Goal: Information Seeking & Learning: Learn about a topic

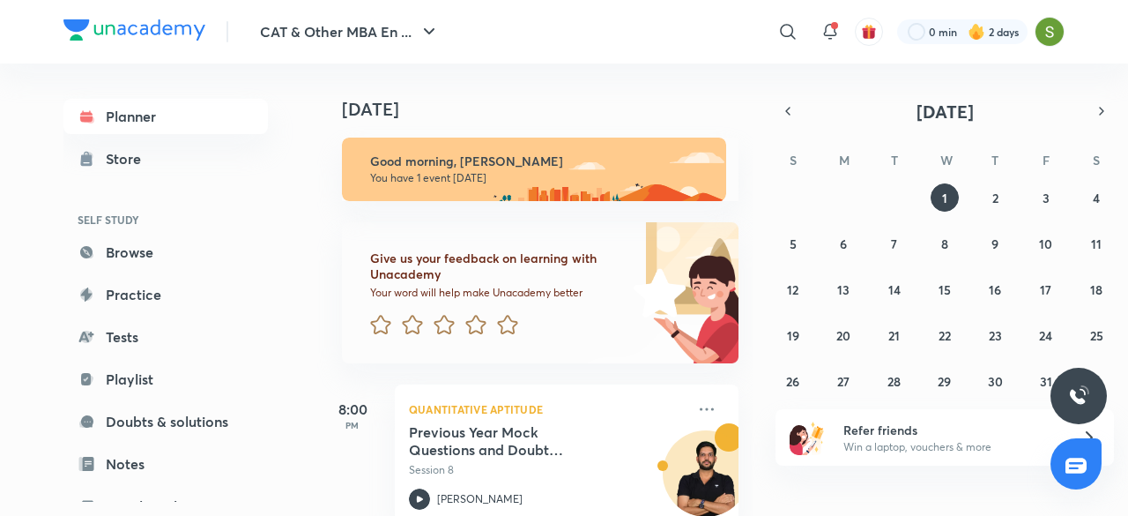
scroll to position [39, 0]
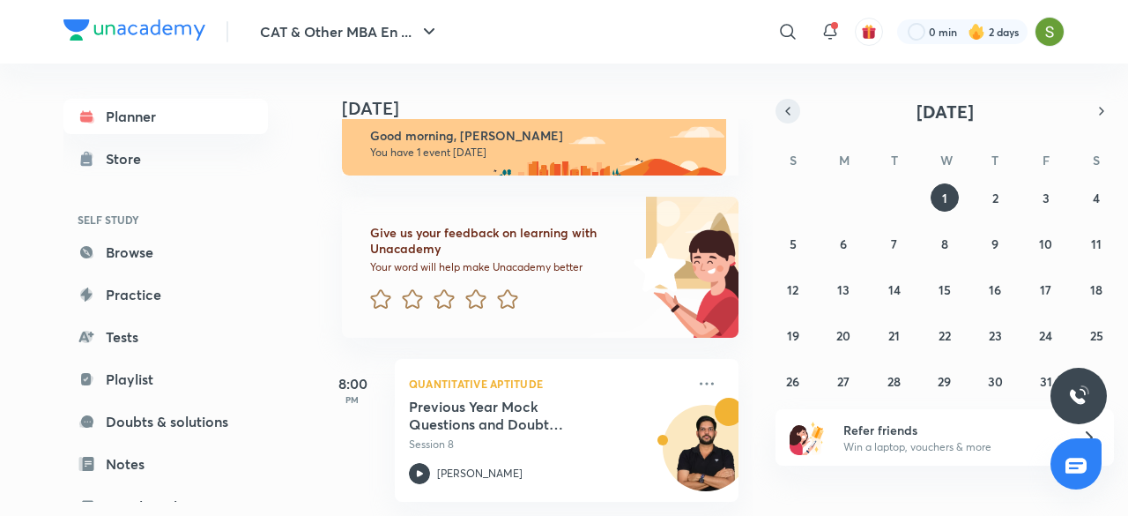
click at [795, 114] on button "button" at bounding box center [788, 111] width 25 height 25
click at [890, 390] on button "30" at bounding box center [894, 381] width 28 height 28
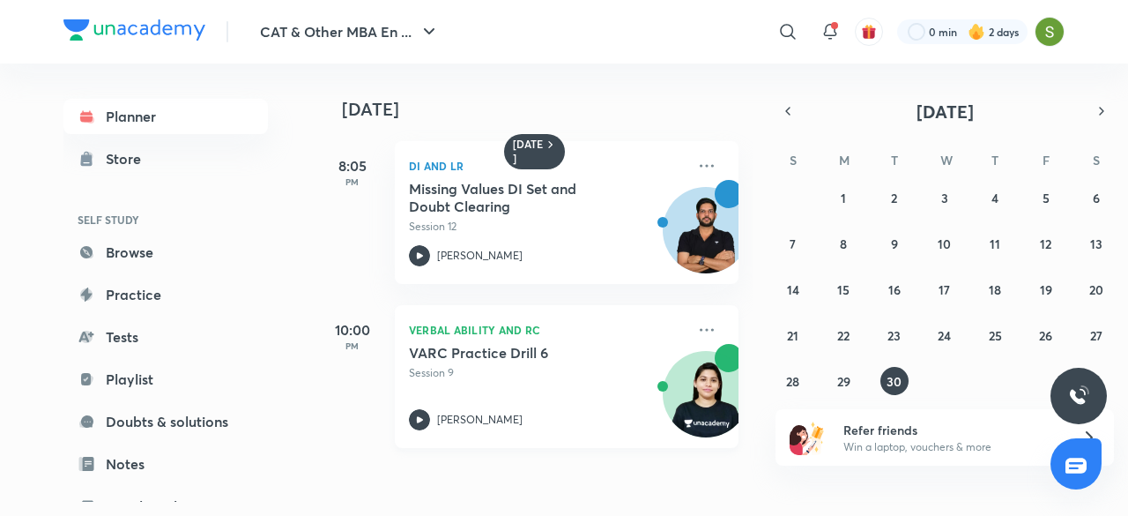
click at [472, 359] on h5 "VARC Practice Drill 6" at bounding box center [518, 353] width 219 height 18
click at [513, 357] on h5 "VARC Practice Drill 6" at bounding box center [518, 353] width 219 height 18
click at [834, 26] on span at bounding box center [834, 25] width 7 height 7
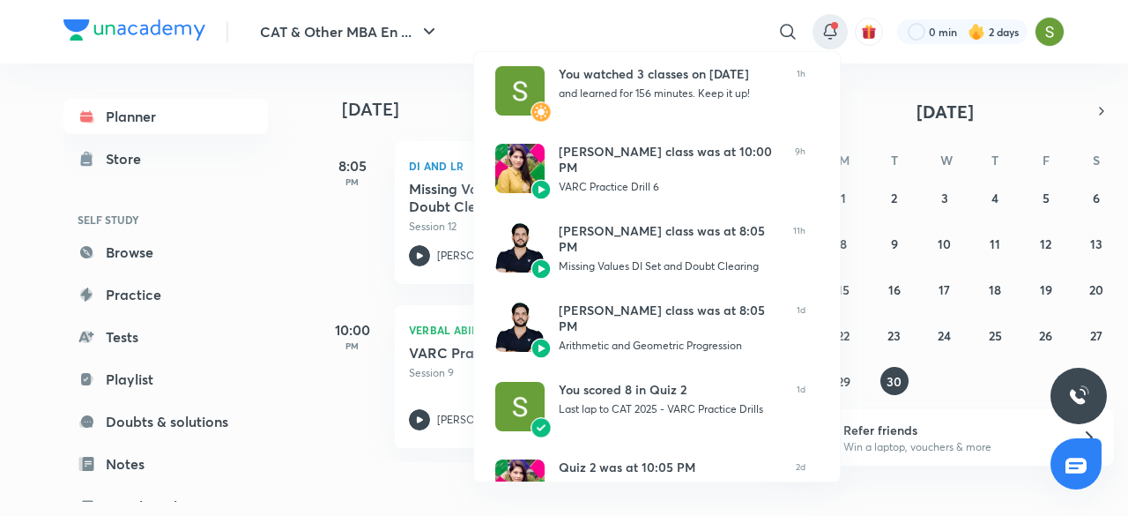
click at [338, 208] on div at bounding box center [564, 258] width 1128 height 516
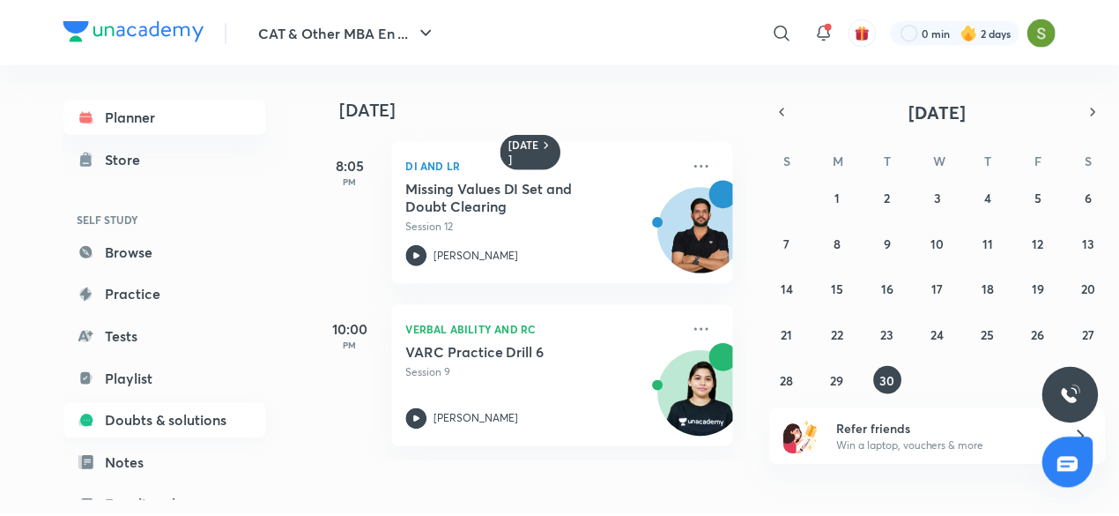
scroll to position [192, 0]
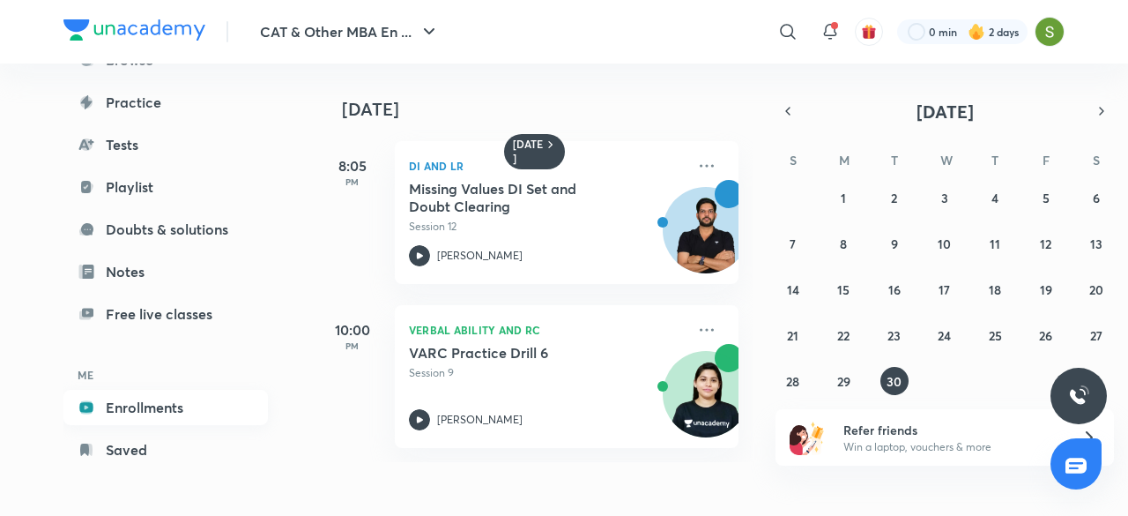
click at [151, 410] on link "Enrollments" at bounding box center [165, 407] width 204 height 35
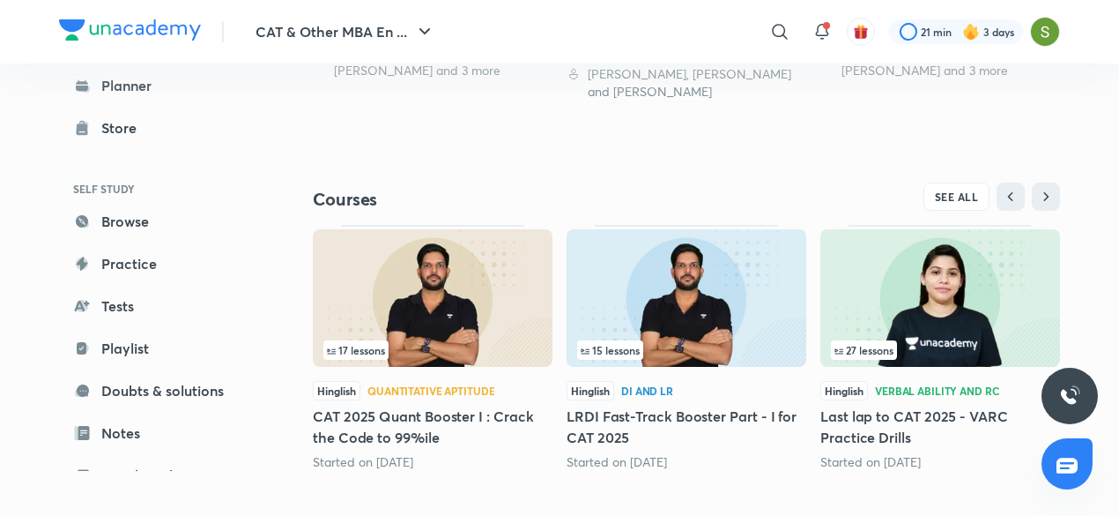
scroll to position [696, 0]
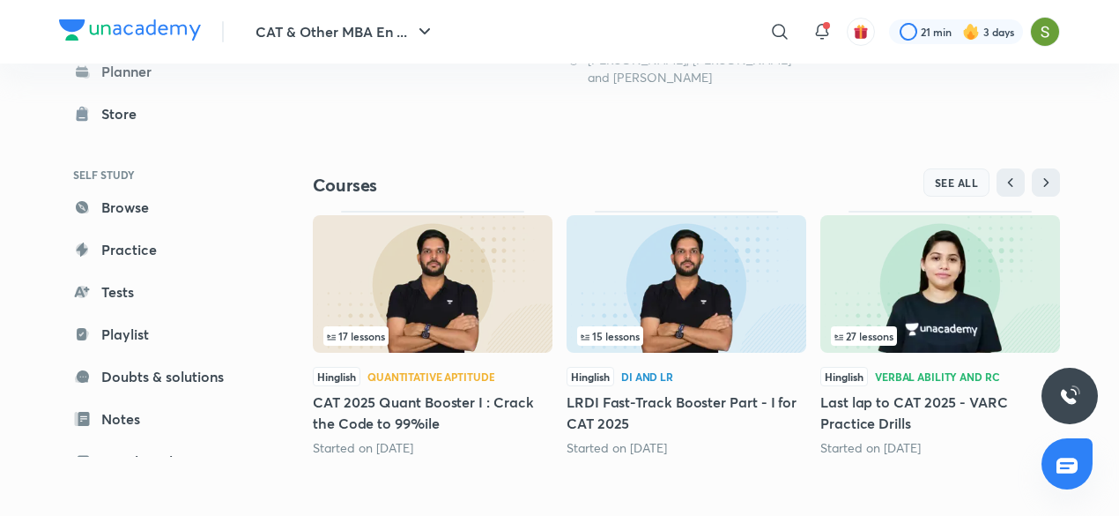
click at [953, 181] on span "SEE ALL" at bounding box center [957, 182] width 44 height 12
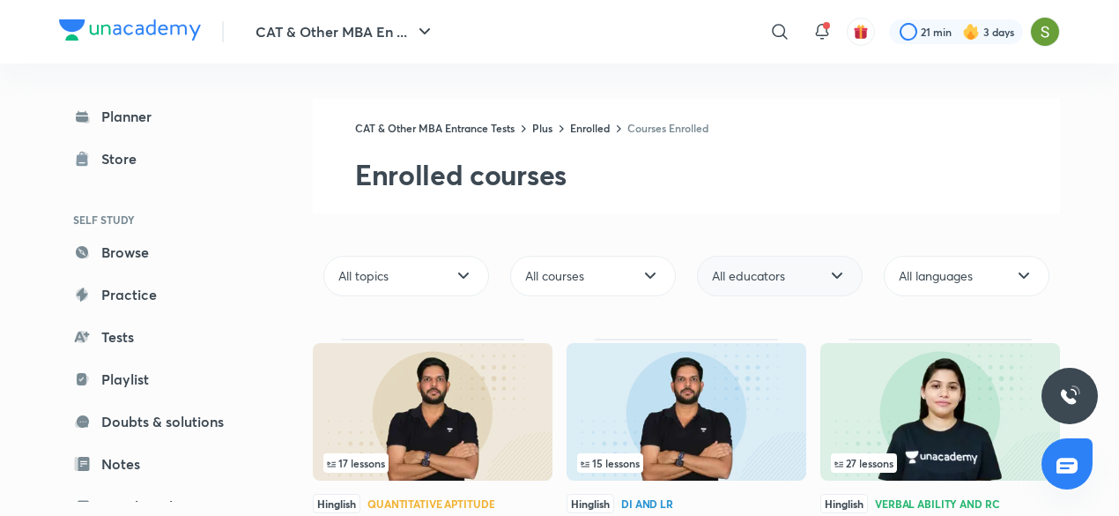
click at [742, 271] on span "All educators" at bounding box center [748, 276] width 73 height 18
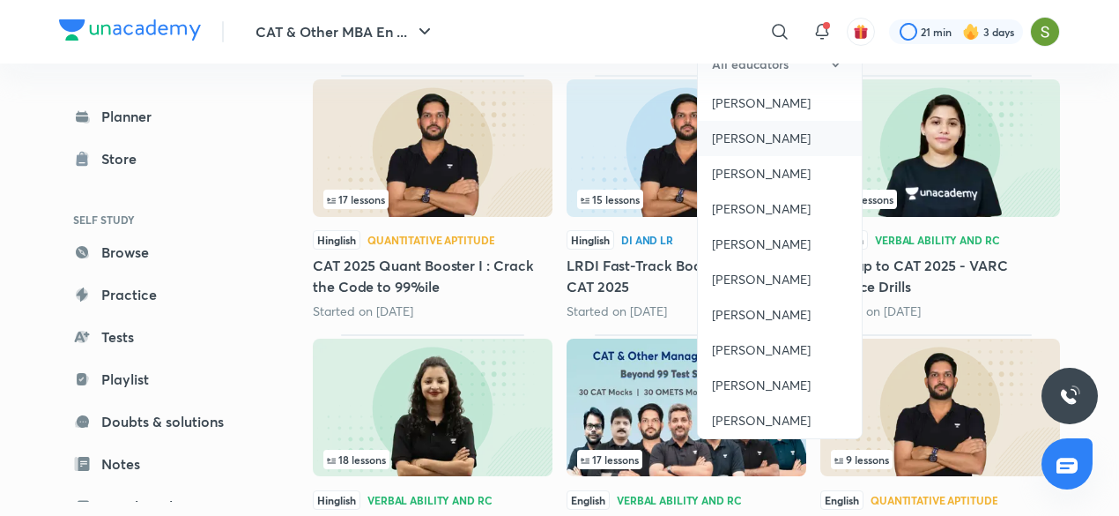
scroll to position [301, 0]
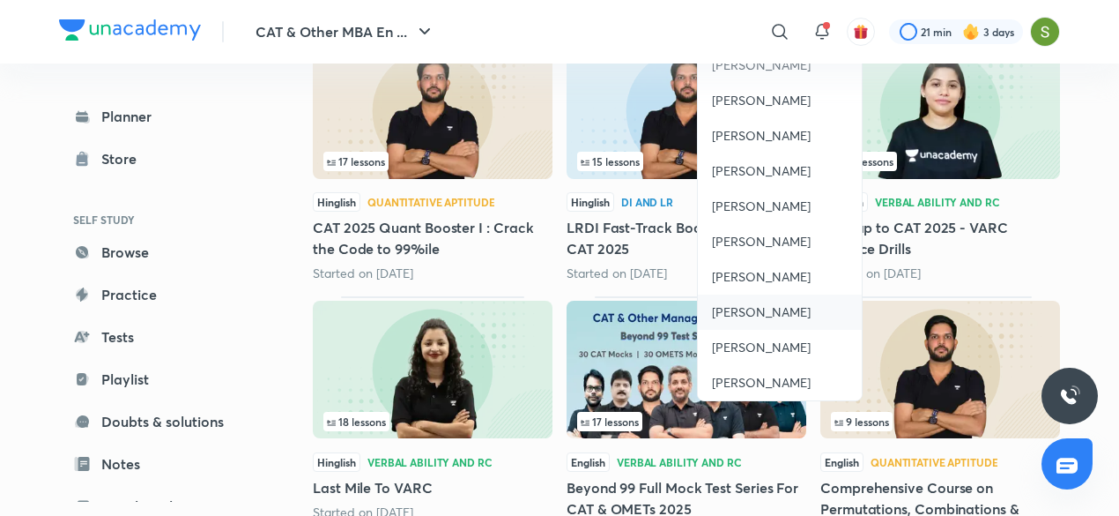
click at [760, 320] on span "[PERSON_NAME]" at bounding box center [761, 312] width 99 height 18
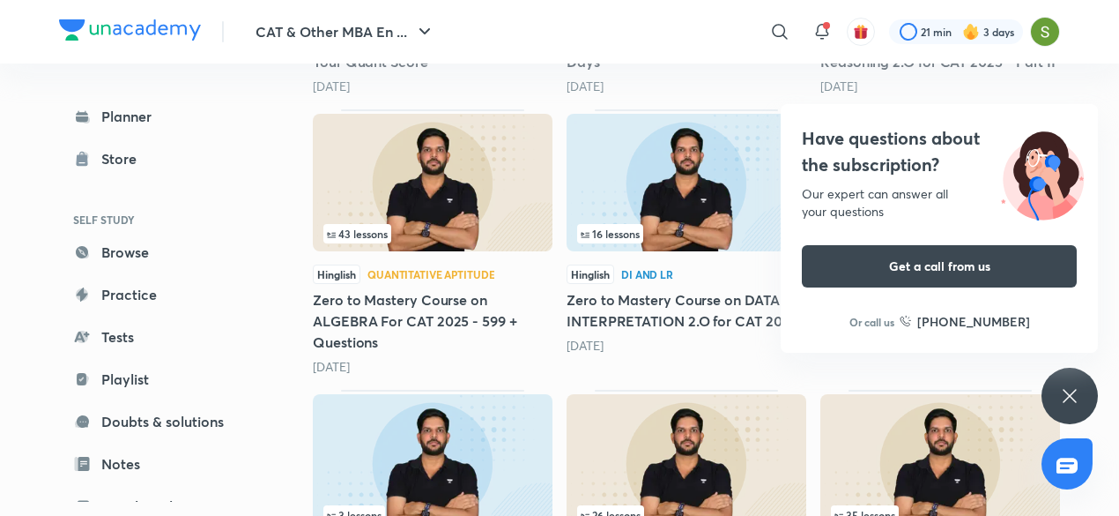
scroll to position [763, 0]
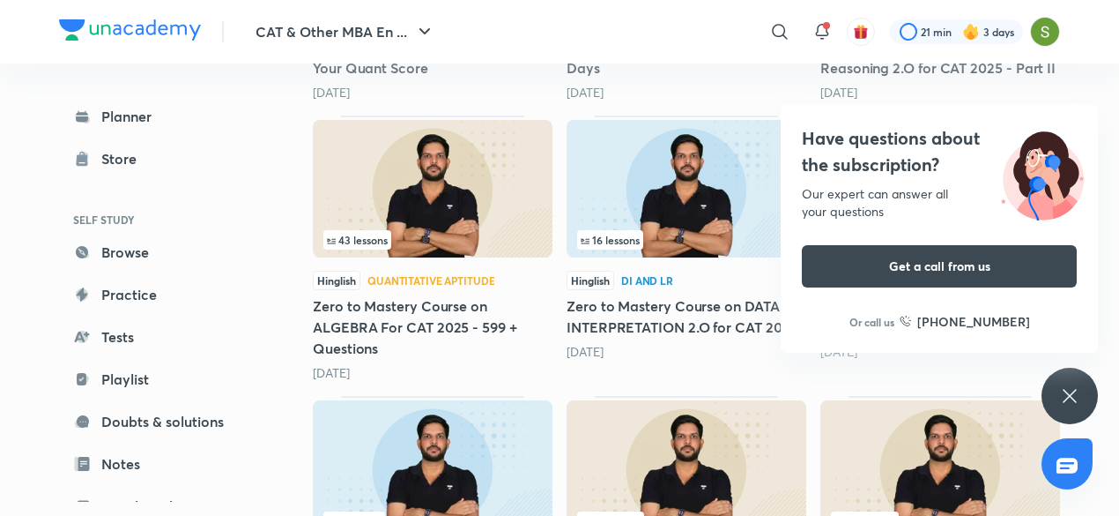
click at [1081, 394] on div "Have questions about the subscription? Our expert can answer all your questions…" at bounding box center [1070, 396] width 56 height 56
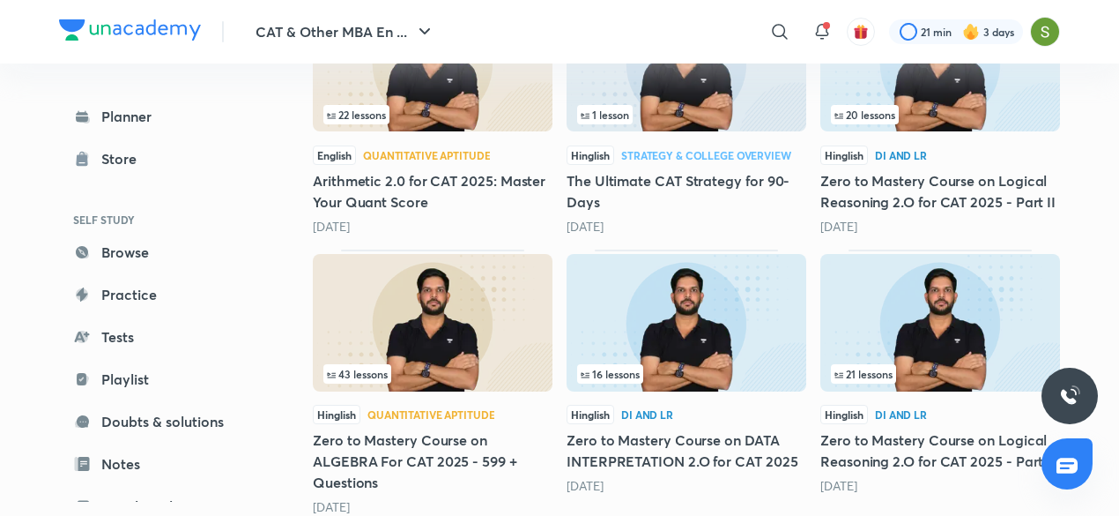
scroll to position [620, 0]
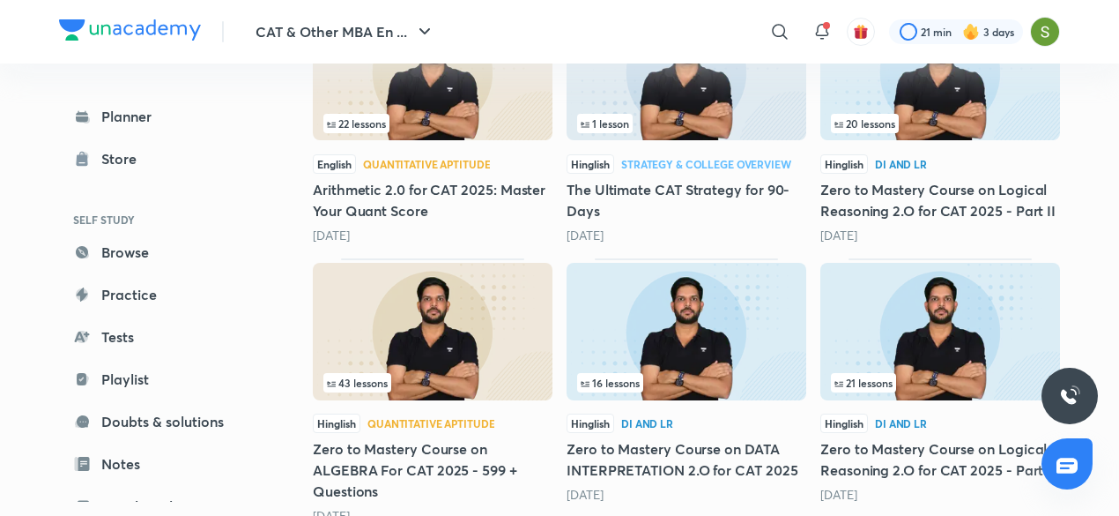
click at [925, 112] on img at bounding box center [941, 71] width 240 height 137
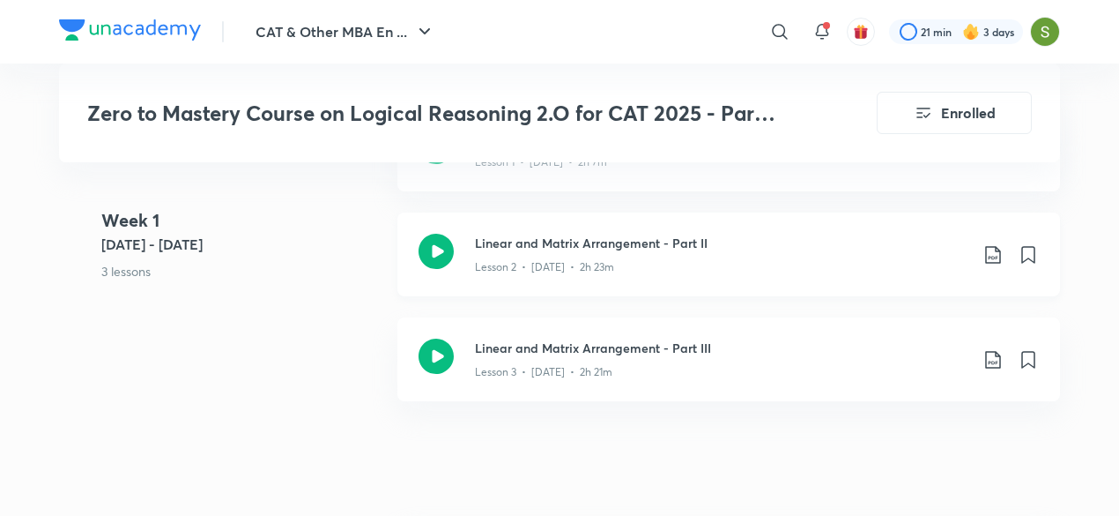
scroll to position [1135, 0]
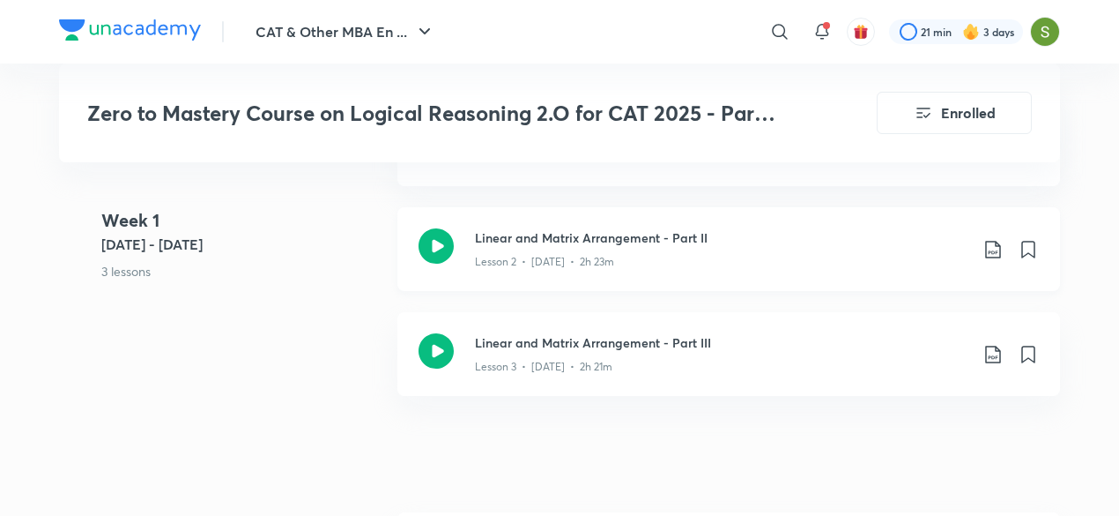
click at [575, 249] on div "Lesson 2 • [DATE] • 2h 23m" at bounding box center [722, 258] width 494 height 23
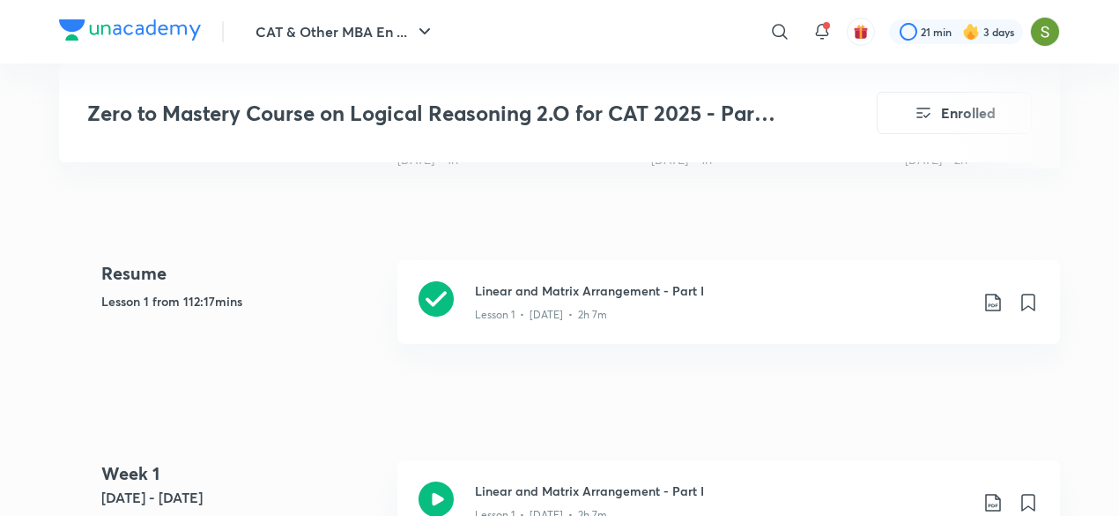
scroll to position [778, 0]
